Goal: Navigation & Orientation: Find specific page/section

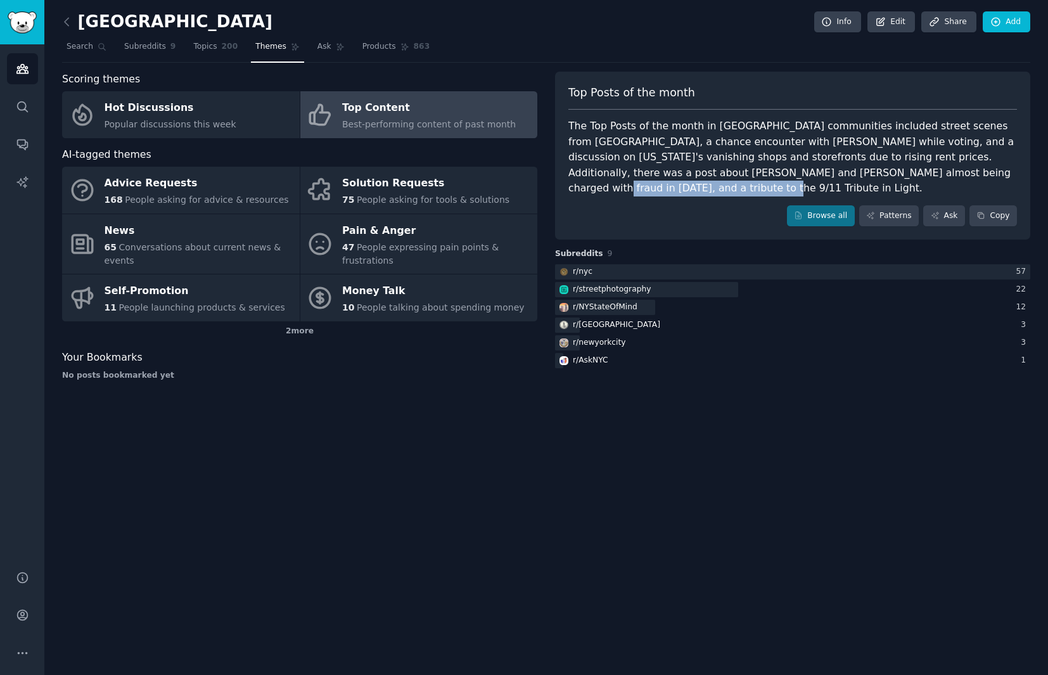
drag, startPoint x: 790, startPoint y: 174, endPoint x: 935, endPoint y: 174, distance: 144.5
click at [935, 174] on div "The Top Posts of the month in [GEOGRAPHIC_DATA] communities included street sce…" at bounding box center [792, 157] width 449 height 78
copy div "tribute to the 9/11 Tribute in Light"
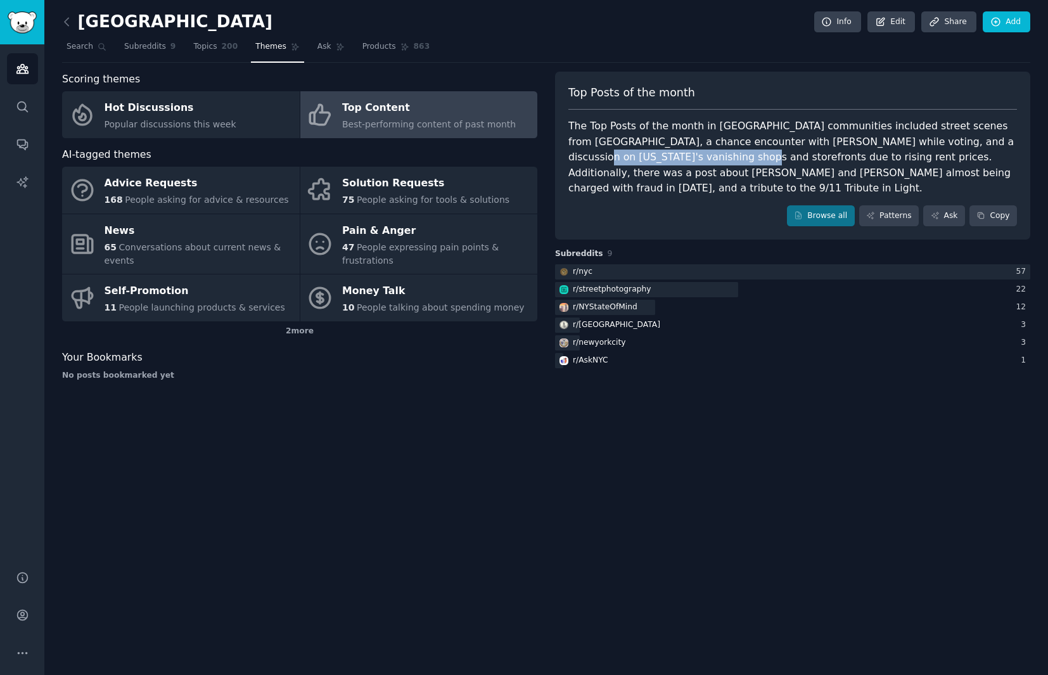
drag, startPoint x: 929, startPoint y: 140, endPoint x: 636, endPoint y: 152, distance: 293.0
click at [636, 152] on div "The Top Posts of the month in [GEOGRAPHIC_DATA] communities included street sce…" at bounding box center [792, 157] width 449 height 78
copy div "vanishing shops and storefronts"
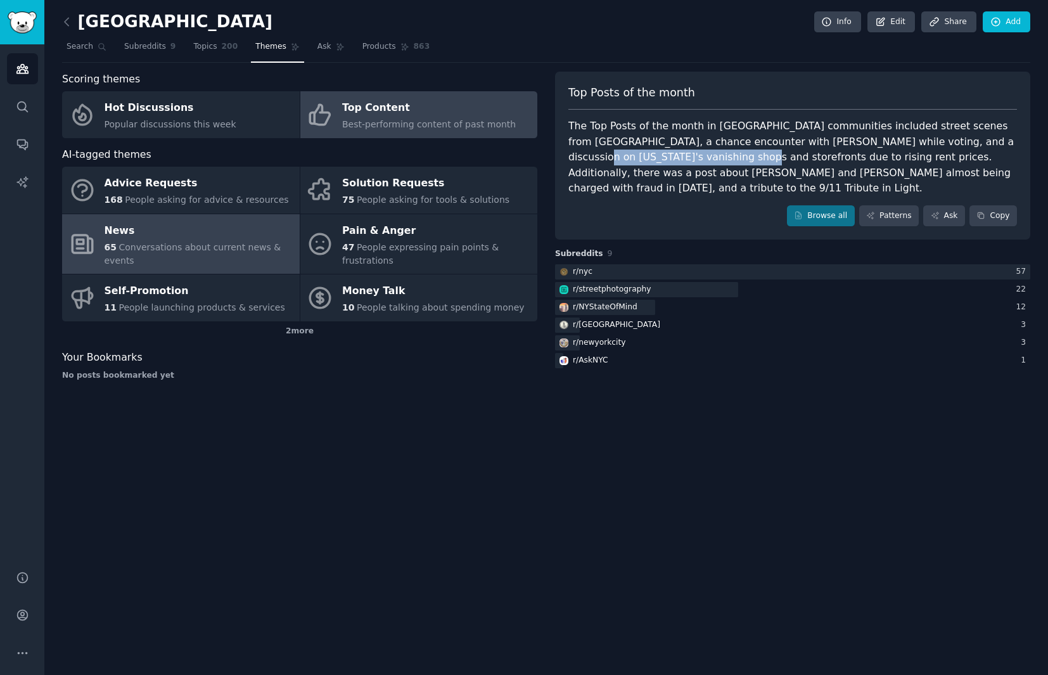
click at [163, 222] on div "News" at bounding box center [199, 231] width 189 height 20
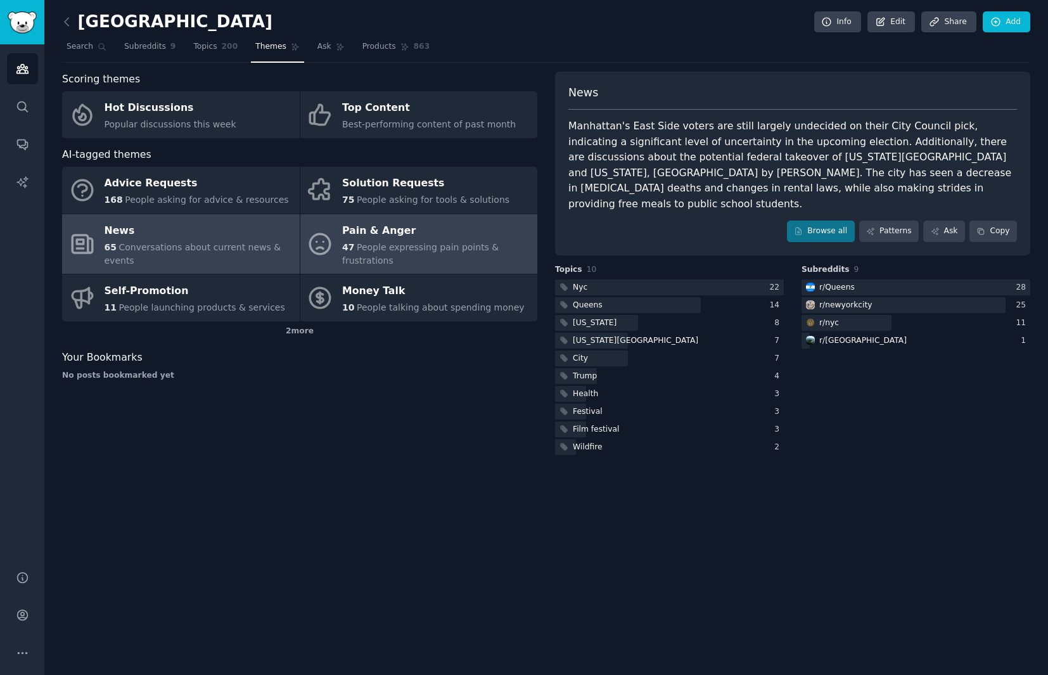
click at [368, 233] on div "Pain & Anger" at bounding box center [436, 231] width 189 height 20
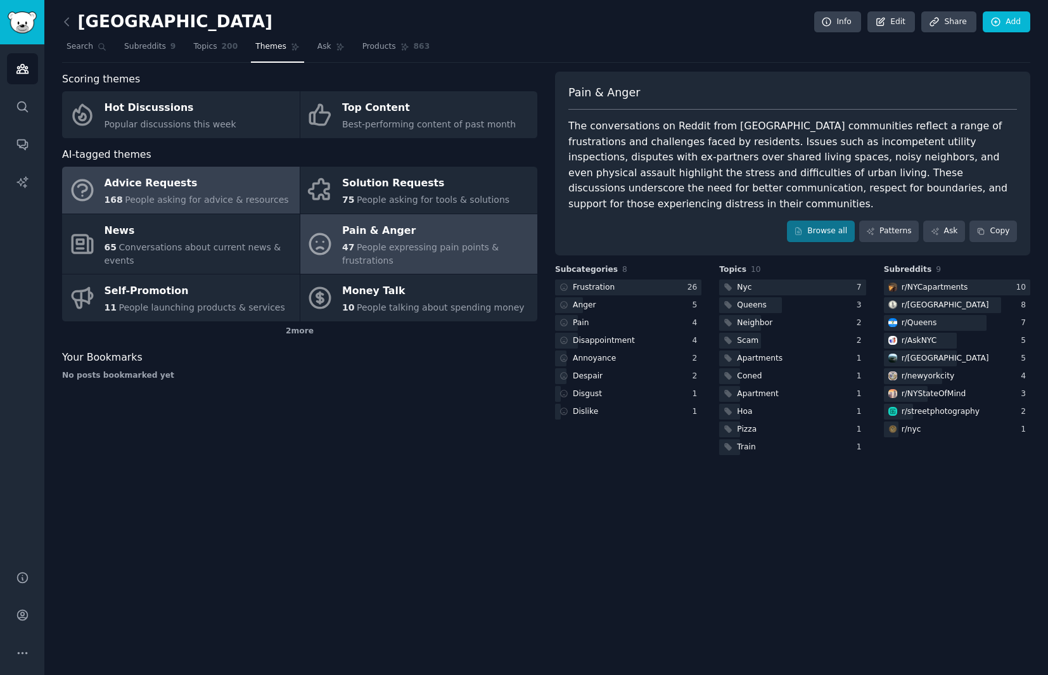
click at [254, 195] on span "People asking for advice & resources" at bounding box center [206, 200] width 163 height 10
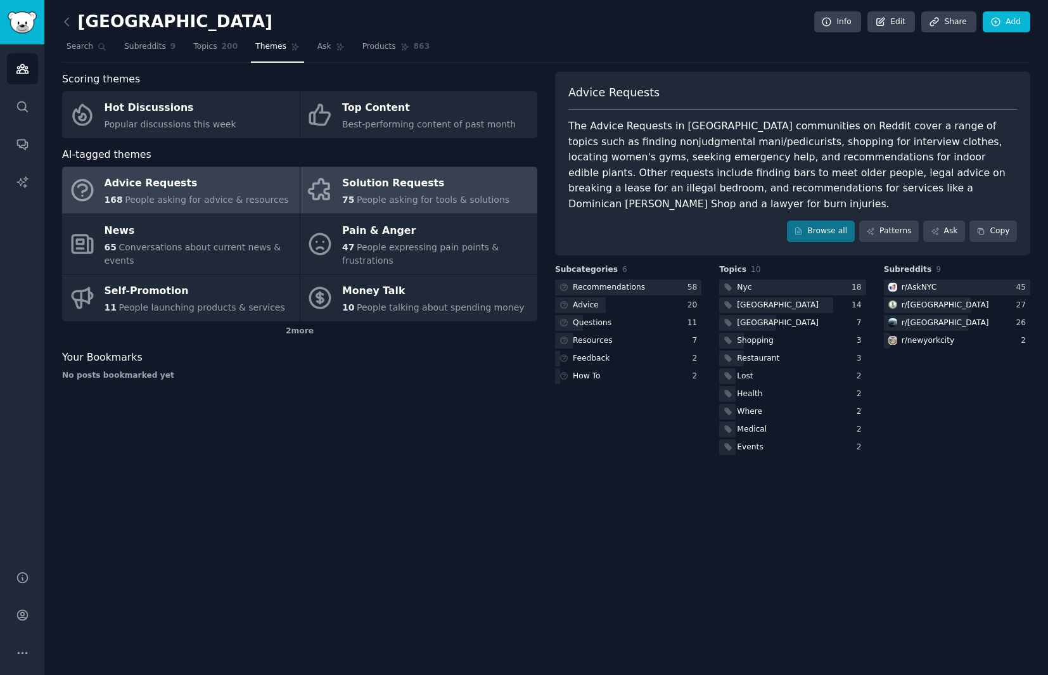
click at [395, 179] on div "Solution Requests" at bounding box center [425, 184] width 167 height 20
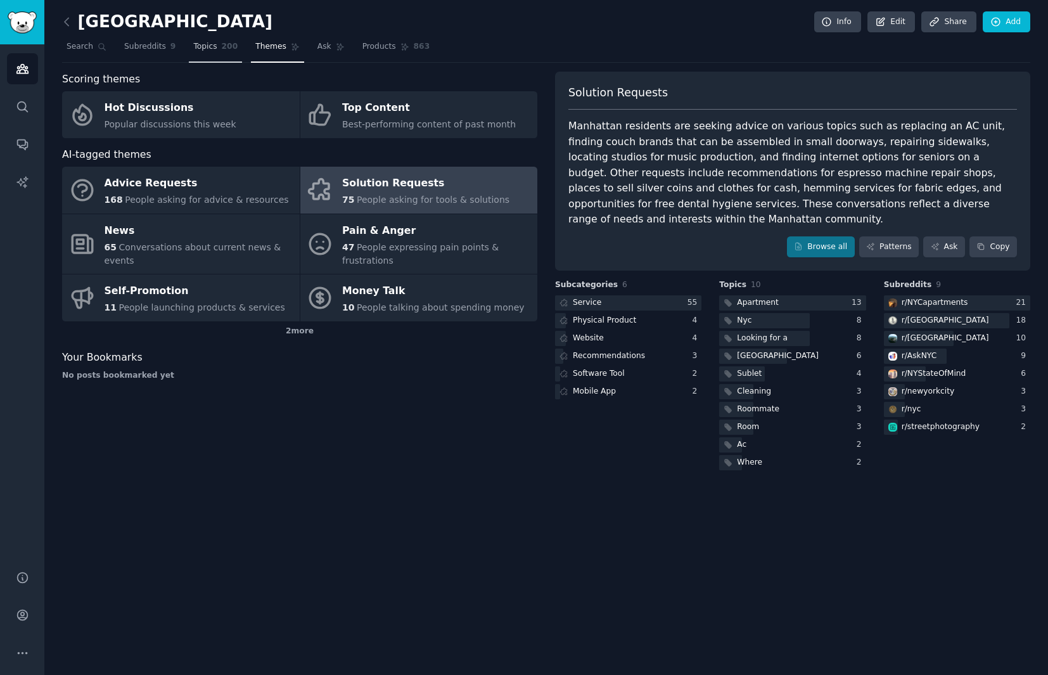
click at [215, 42] on link "Topics 200" at bounding box center [215, 50] width 53 height 26
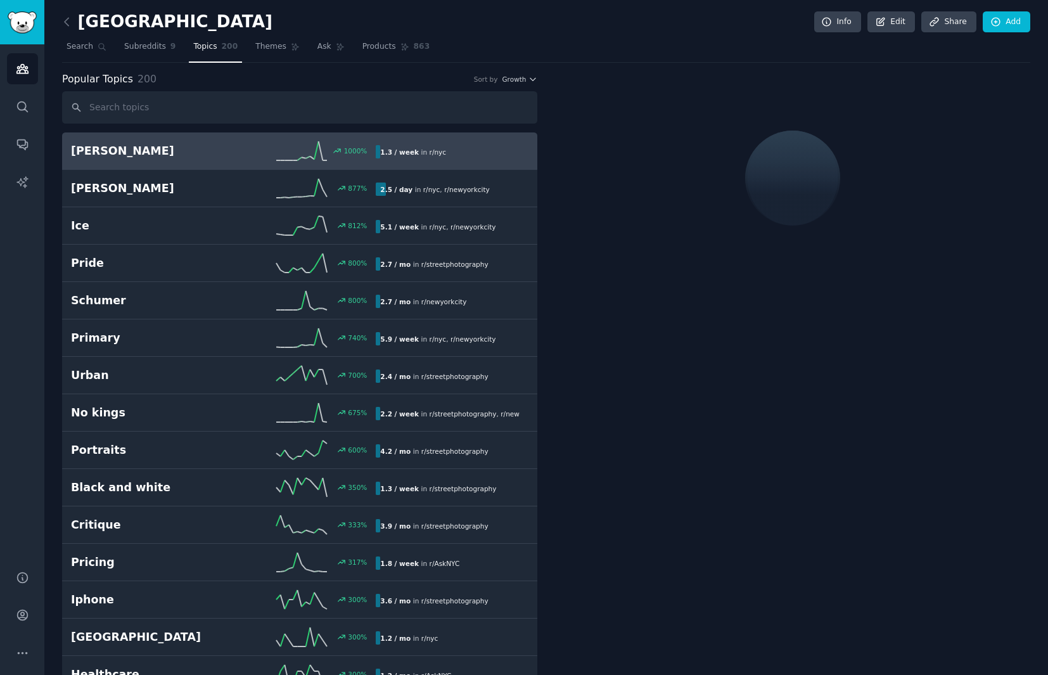
click at [181, 42] on nav "Search Subreddits 9 Topics 200 Themes Ask Products 863" at bounding box center [546, 50] width 968 height 26
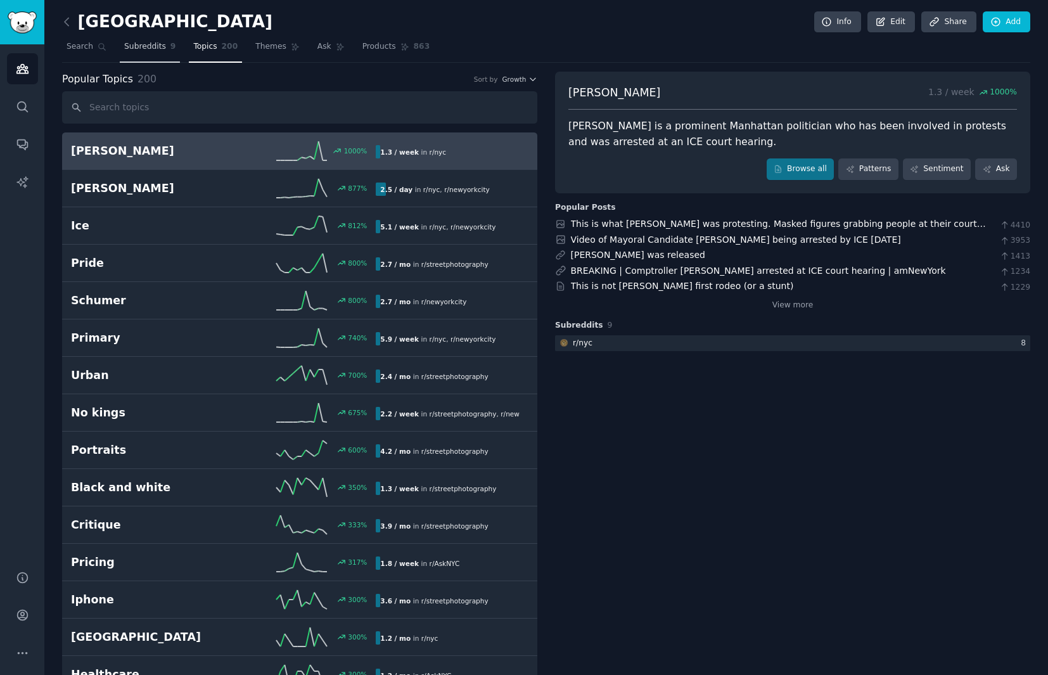
click at [164, 43] on link "Subreddits 9" at bounding box center [150, 50] width 60 height 26
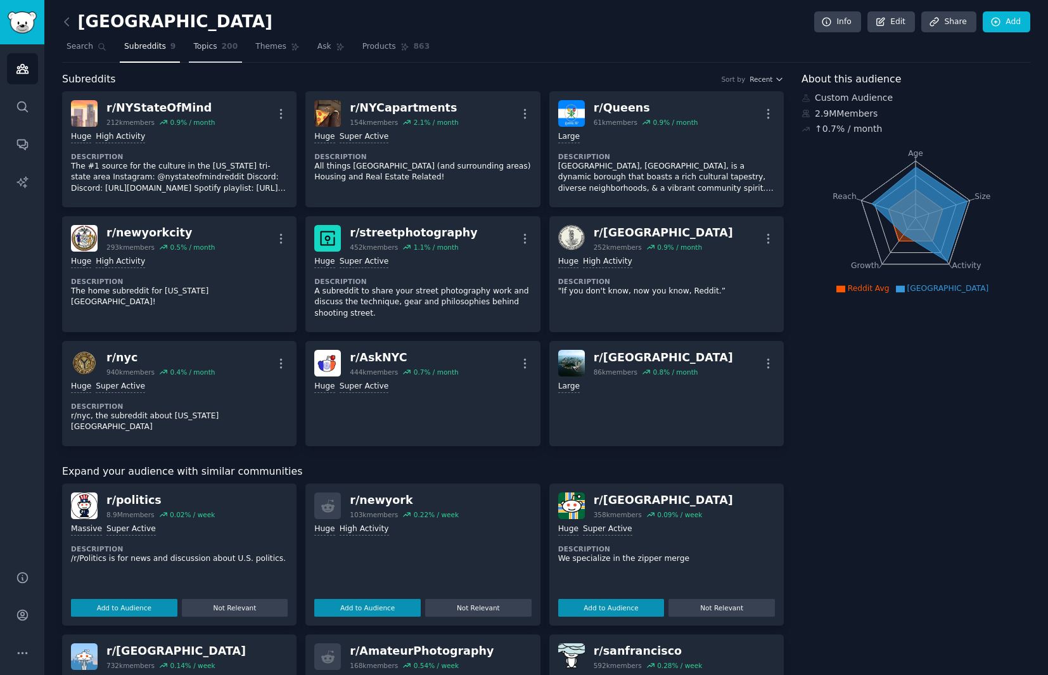
click at [196, 45] on span "Topics" at bounding box center [204, 46] width 23 height 11
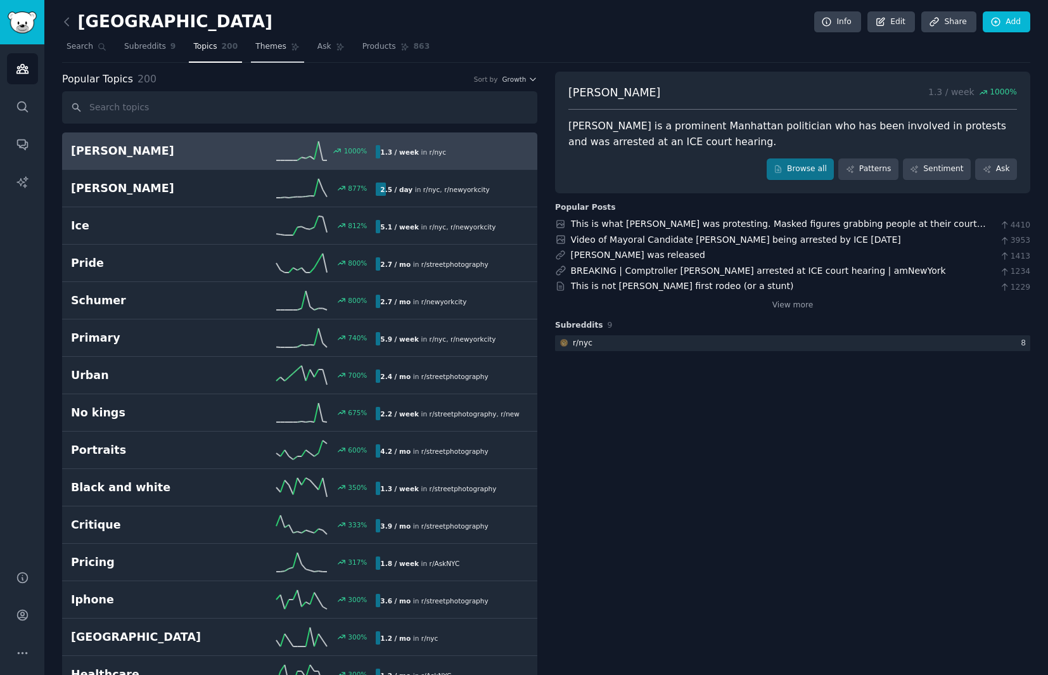
click at [260, 44] on span "Themes" at bounding box center [270, 46] width 31 height 11
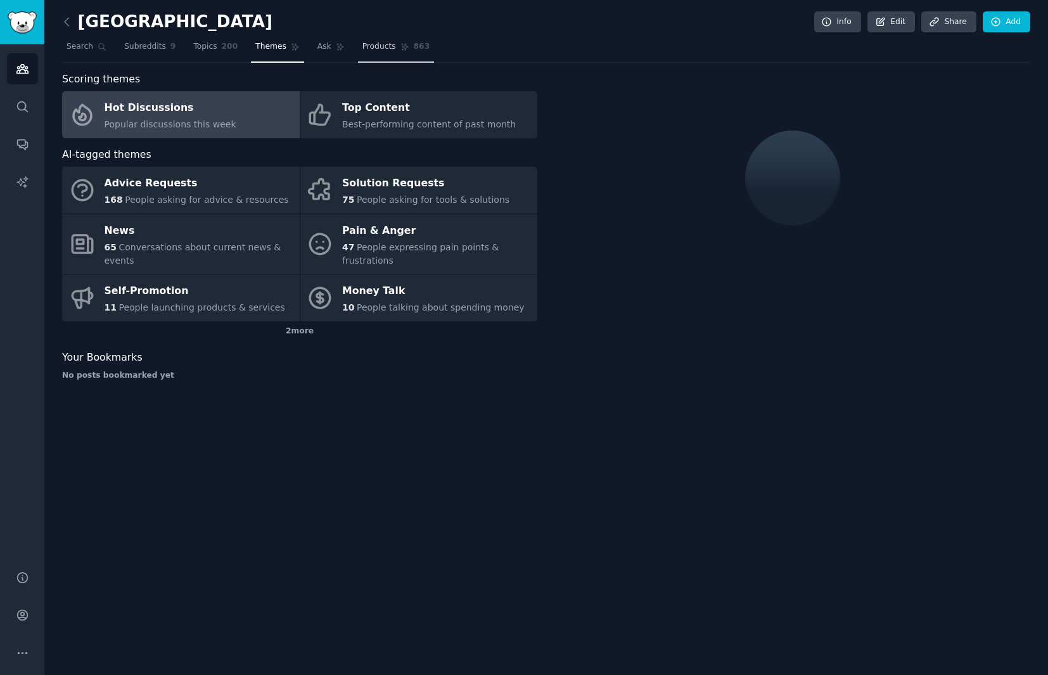
click at [362, 44] on span "Products" at bounding box center [379, 46] width 34 height 11
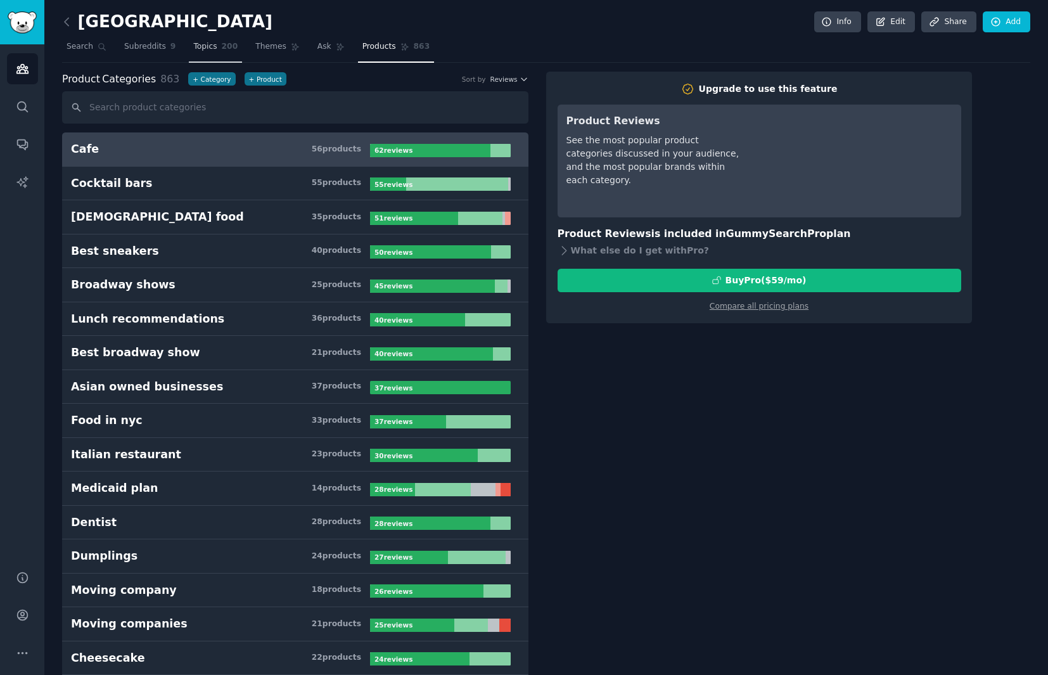
click at [214, 44] on span "Topics" at bounding box center [204, 46] width 23 height 11
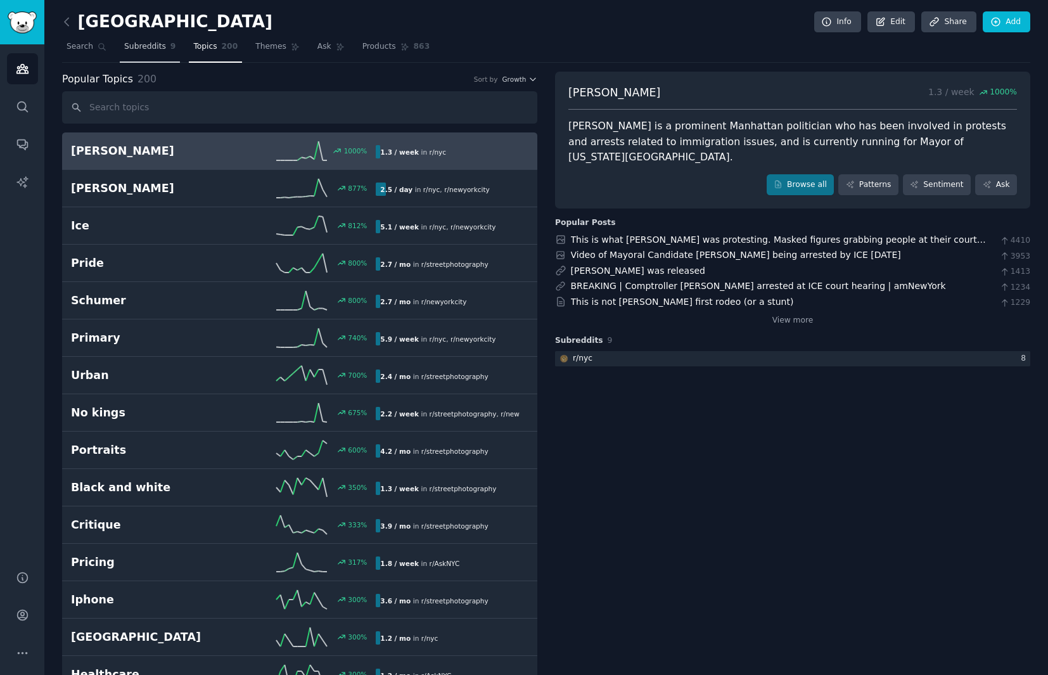
click at [155, 44] on span "Subreddits" at bounding box center [145, 46] width 42 height 11
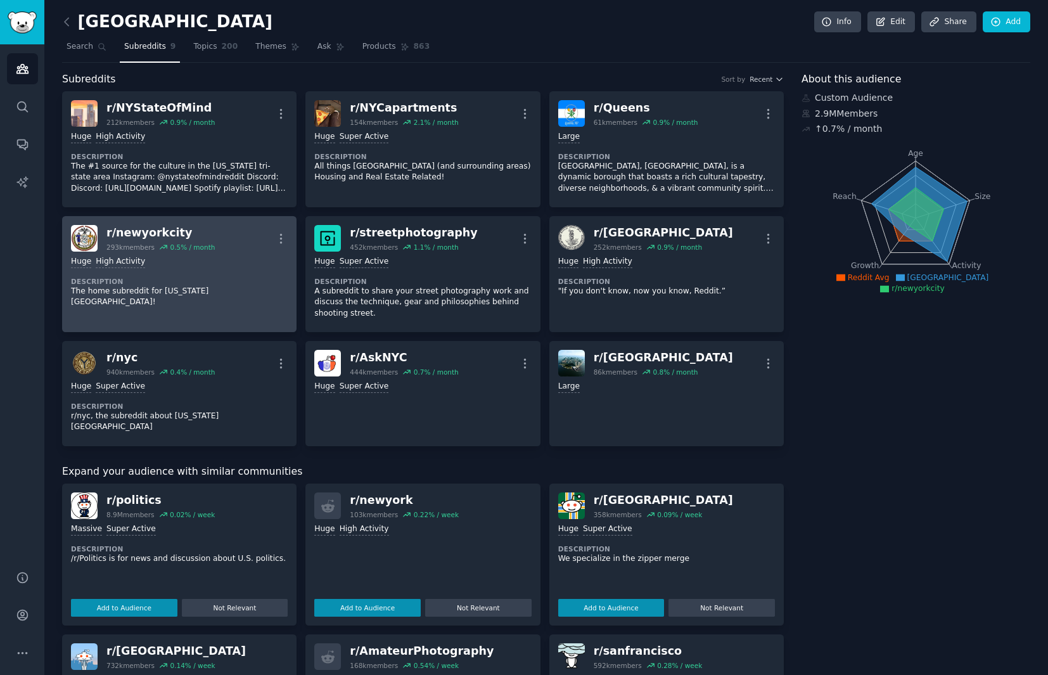
click at [234, 238] on div "r/ newyorkcity 293k members 0.5 % / month More" at bounding box center [179, 238] width 217 height 27
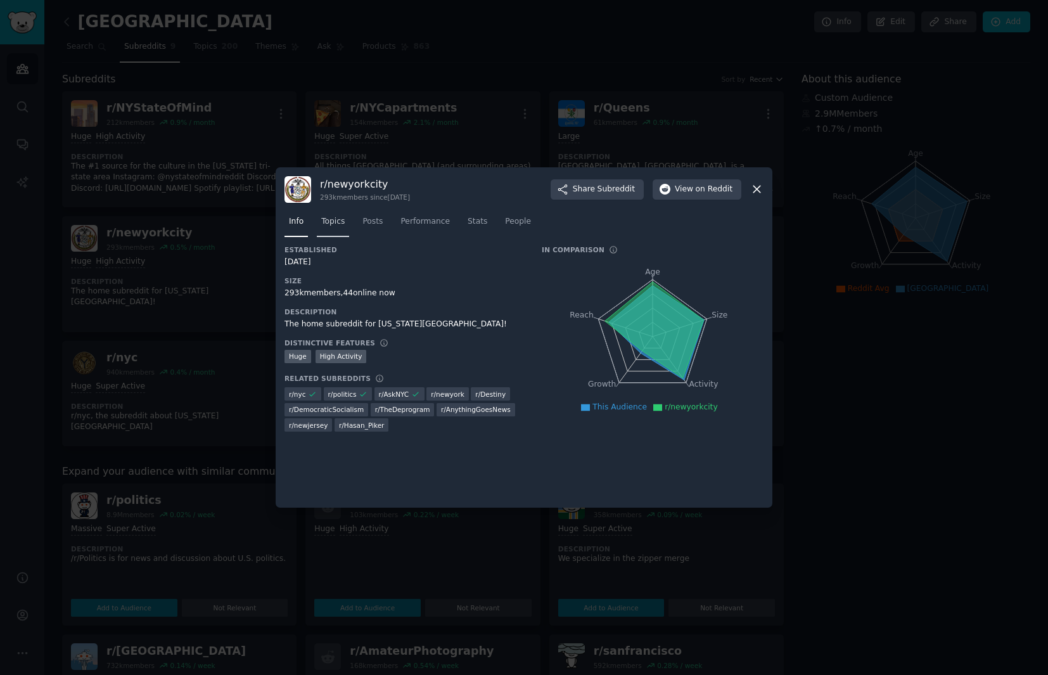
click at [333, 222] on span "Topics" at bounding box center [332, 221] width 23 height 11
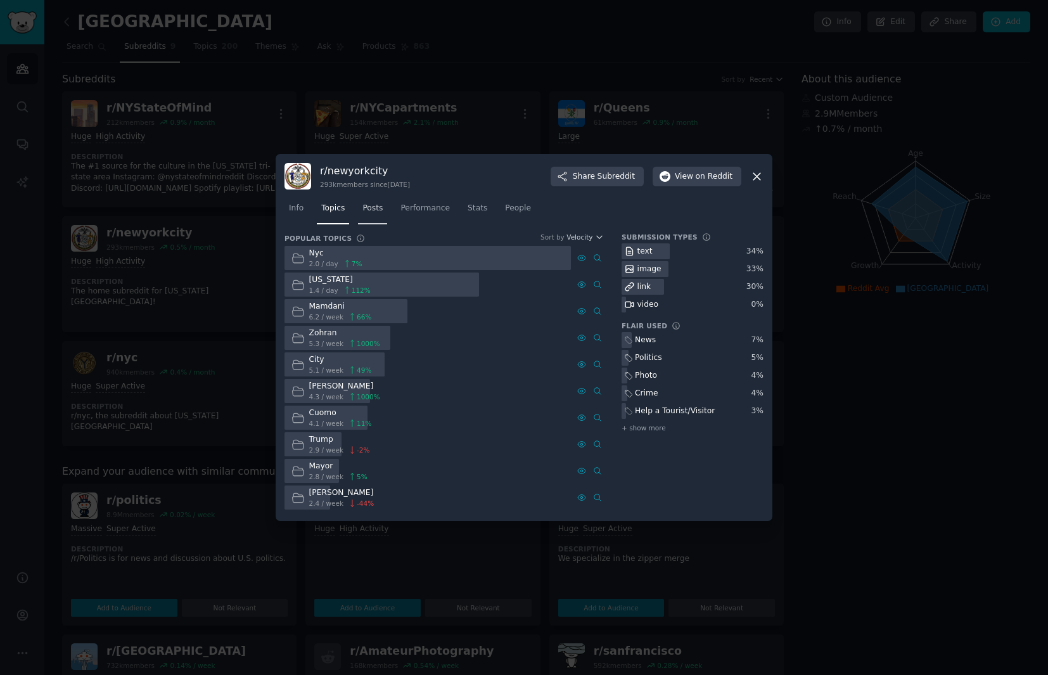
click at [374, 209] on span "Posts" at bounding box center [372, 208] width 20 height 11
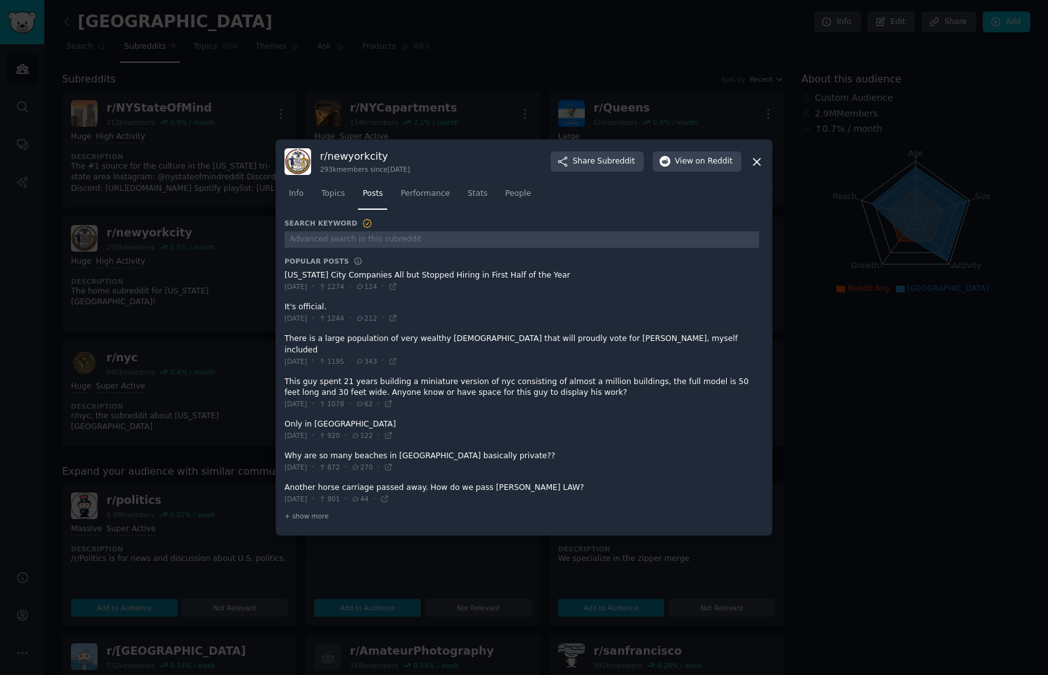
click at [759, 160] on icon at bounding box center [756, 161] width 13 height 13
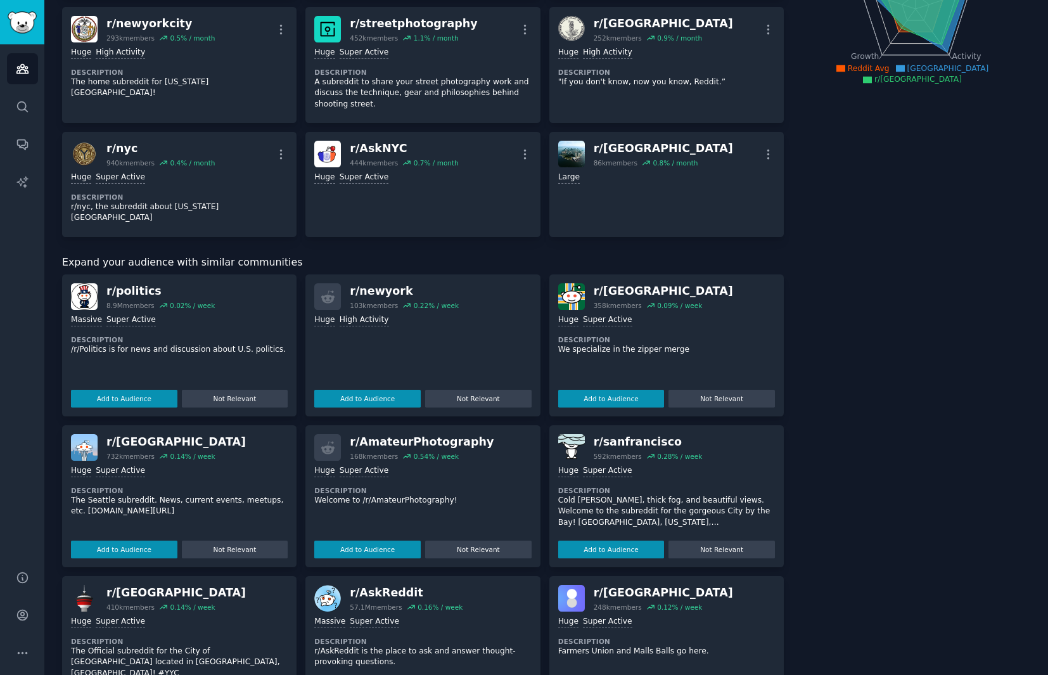
scroll to position [226, 0]
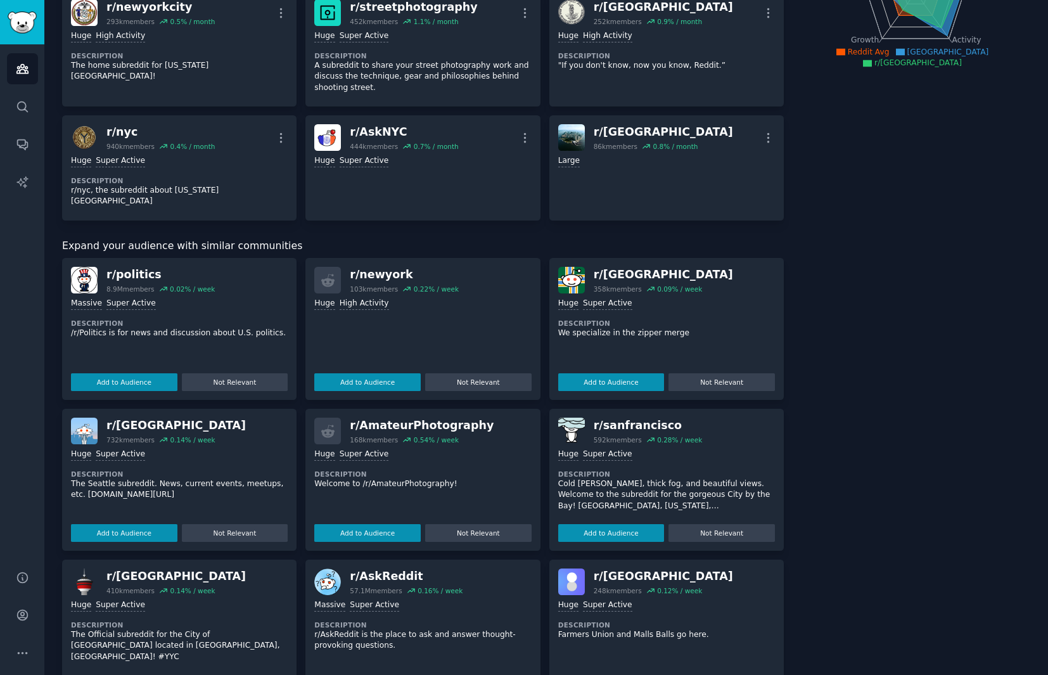
click at [600, 182] on link "r/ manhattan 86k members 0.8 % / month More Large" at bounding box center [666, 167] width 234 height 105
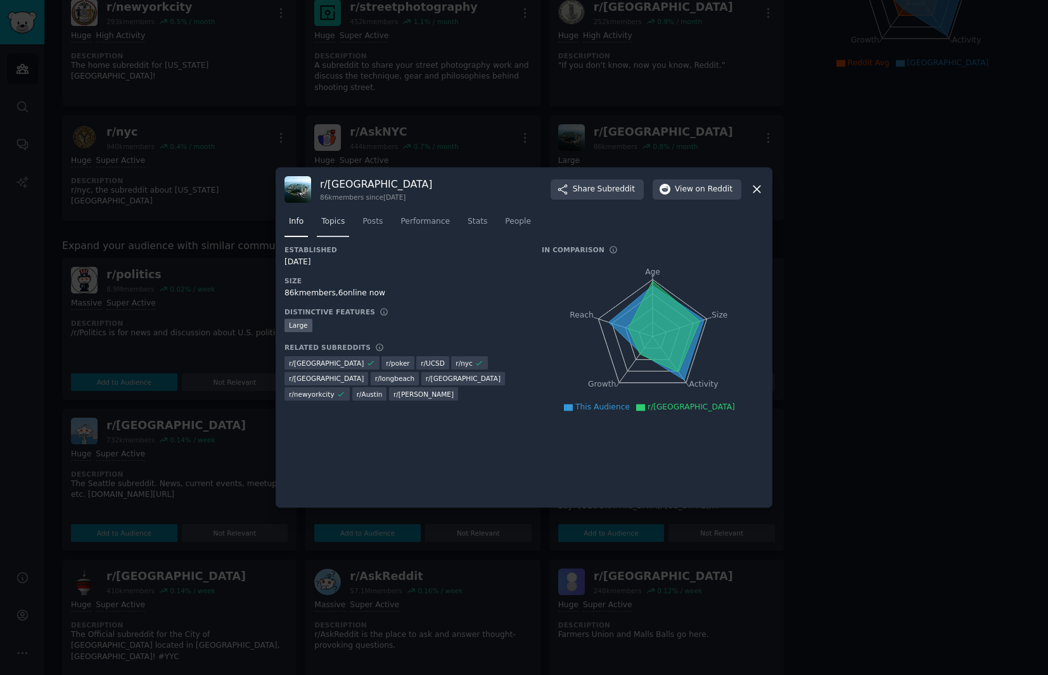
click at [338, 226] on span "Topics" at bounding box center [332, 221] width 23 height 11
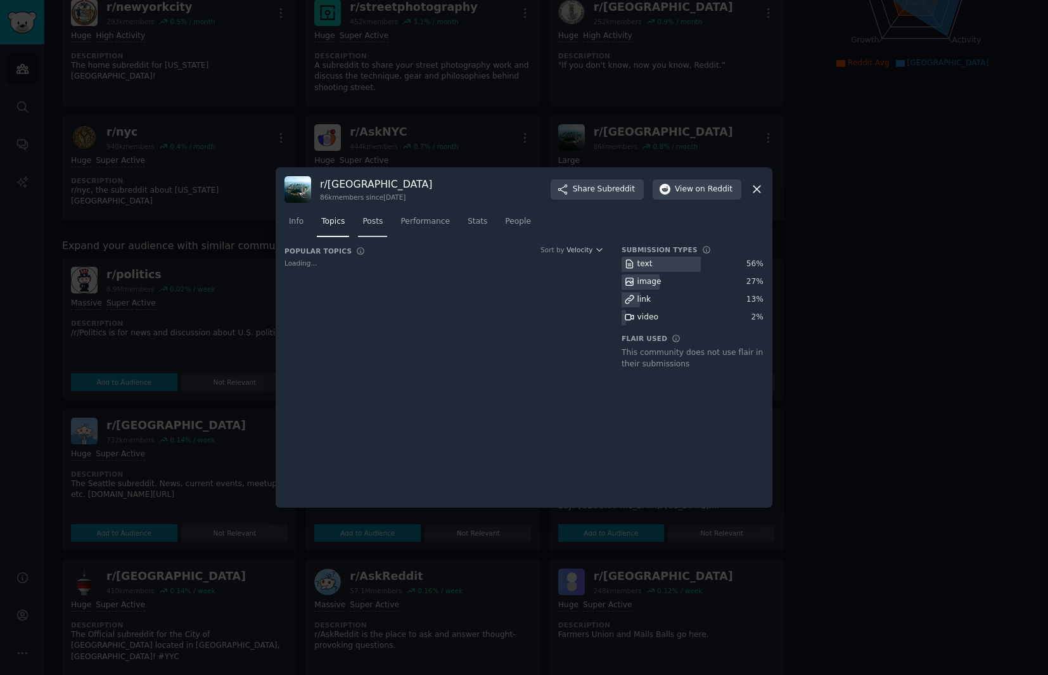
click at [371, 221] on span "Posts" at bounding box center [372, 221] width 20 height 11
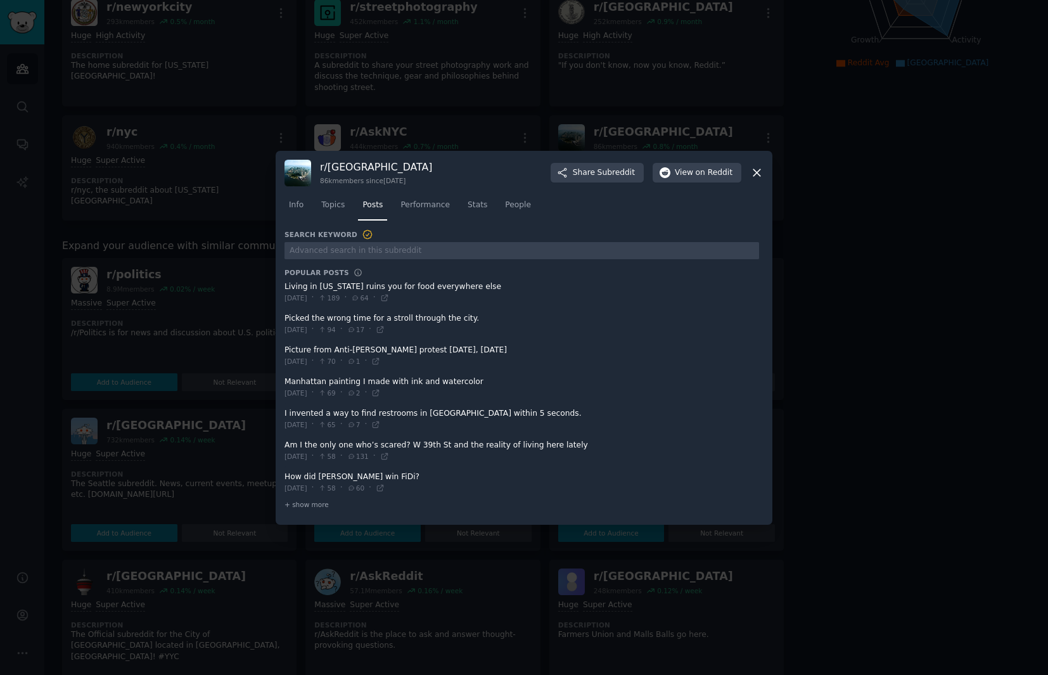
click at [384, 416] on span at bounding box center [521, 419] width 475 height 31
click at [384, 412] on span at bounding box center [521, 419] width 475 height 31
click at [331, 419] on div "[DATE] · 65 · 7 ·" at bounding box center [332, 424] width 96 height 11
click at [307, 425] on span "[DATE]" at bounding box center [295, 424] width 23 height 9
click at [380, 425] on icon at bounding box center [375, 424] width 9 height 9
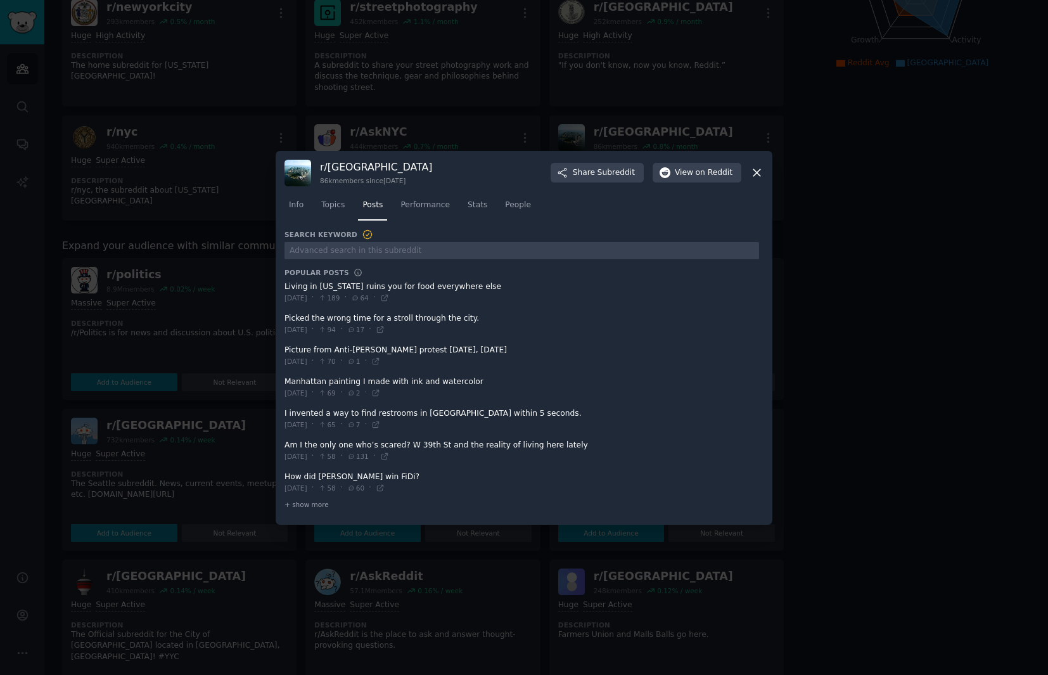
click at [757, 170] on icon at bounding box center [756, 172] width 13 height 13
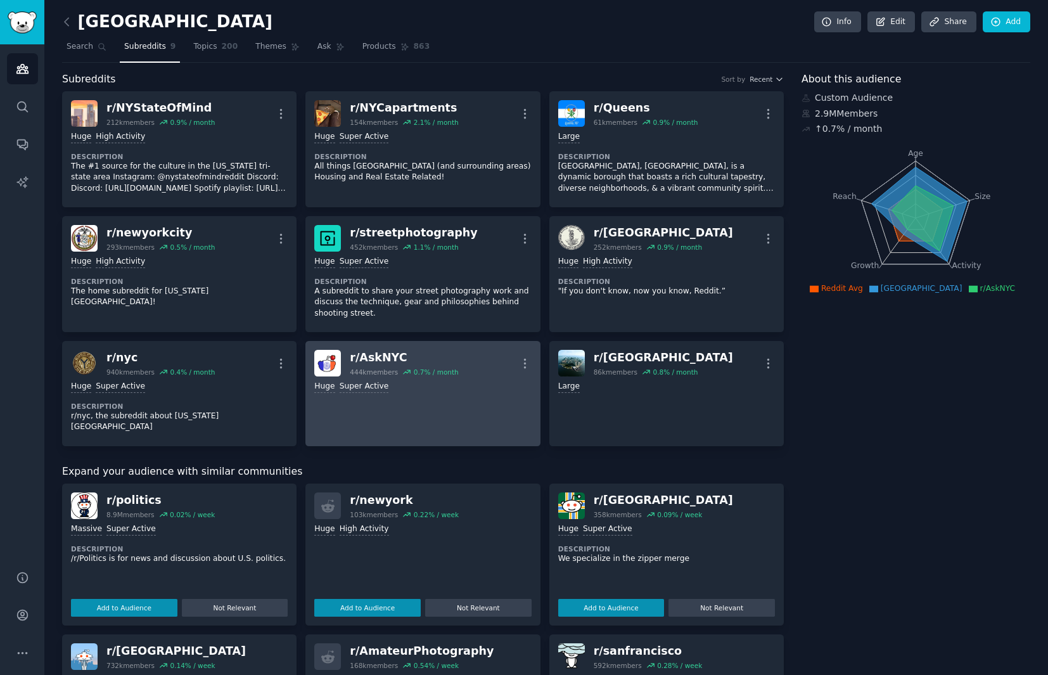
click at [502, 376] on div "r/ AskNYC 444k members 0.7 % / month More" at bounding box center [422, 363] width 217 height 27
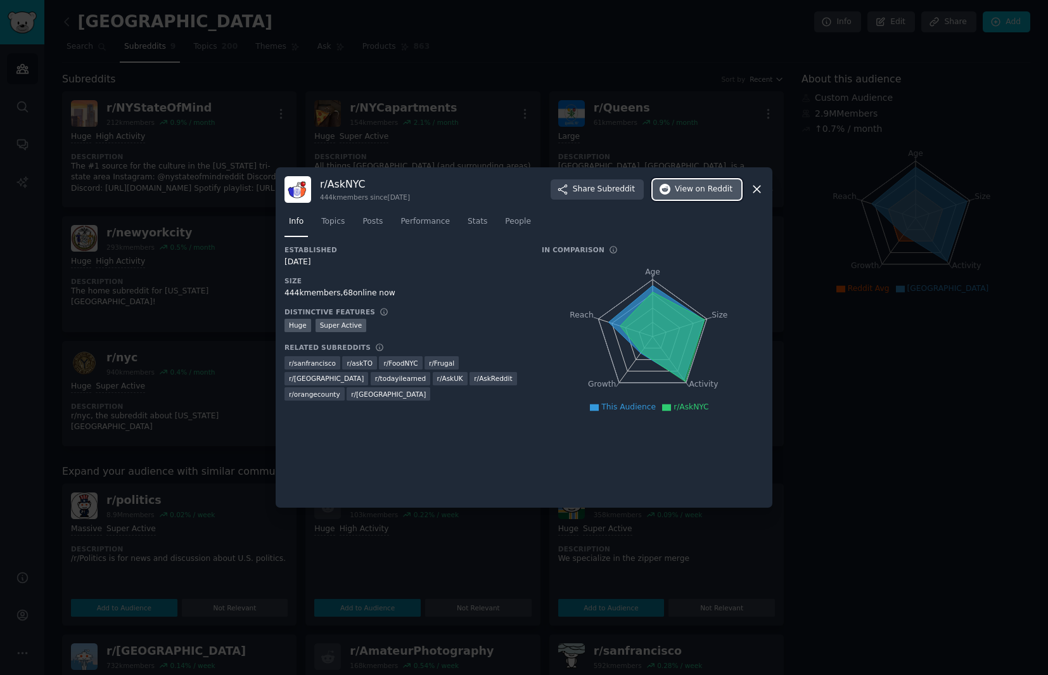
click at [697, 194] on span "on Reddit" at bounding box center [714, 189] width 37 height 11
